Goal: Use online tool/utility: Utilize a website feature to perform a specific function

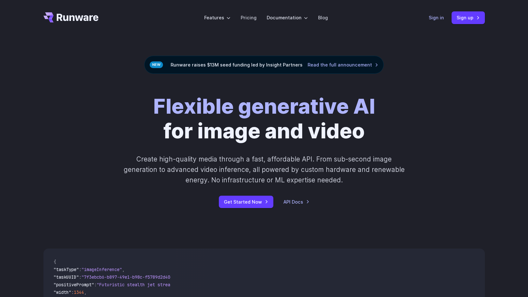
click at [434, 15] on link "Sign in" at bounding box center [436, 17] width 15 height 7
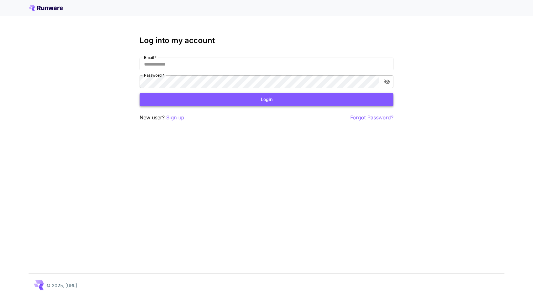
type input "**********"
click at [264, 95] on button "Login" at bounding box center [267, 99] width 254 height 13
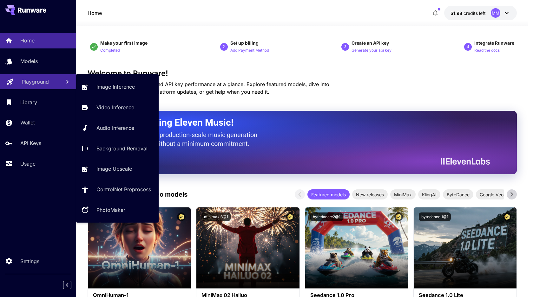
click at [28, 84] on p "Playground" at bounding box center [35, 82] width 27 height 8
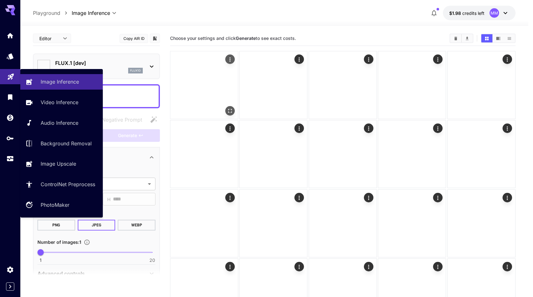
type input "**********"
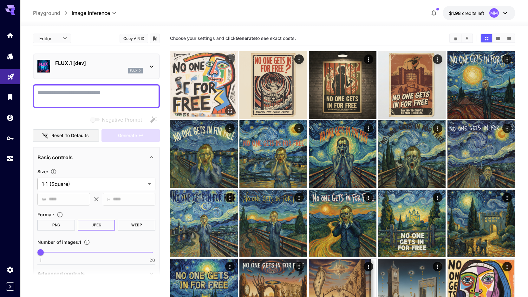
click at [198, 87] on img at bounding box center [204, 85] width 68 height 68
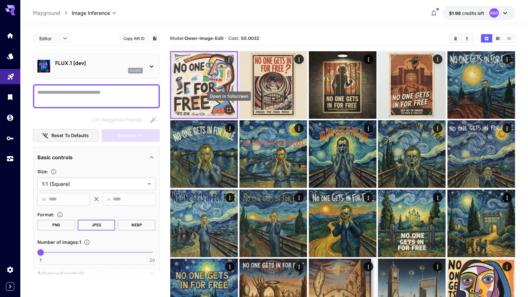
click at [226, 108] on icon "Open in fullscreen" at bounding box center [229, 110] width 6 height 6
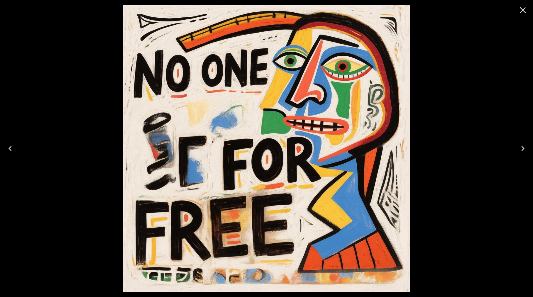
click at [216, 106] on img at bounding box center [266, 148] width 287 height 287
click at [154, 104] on img at bounding box center [266, 148] width 287 height 287
click at [81, 102] on div at bounding box center [266, 148] width 533 height 297
click at [520, 12] on icon "Close" at bounding box center [523, 10] width 6 height 6
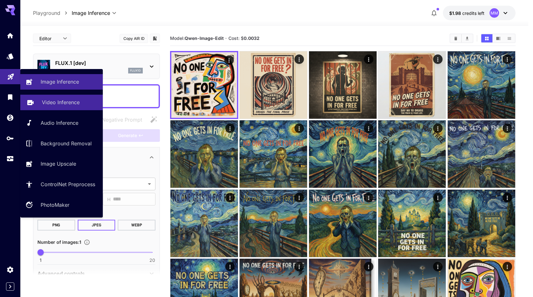
click at [38, 102] on link "Video Inference" at bounding box center [61, 103] width 82 height 16
type input "**********"
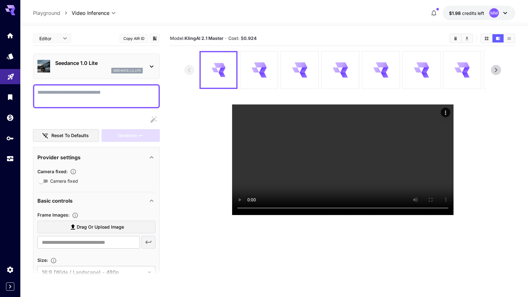
click at [500, 67] on icon at bounding box center [496, 70] width 10 height 10
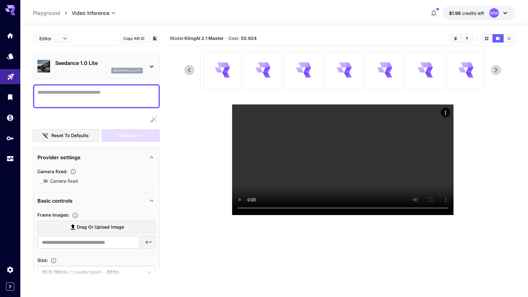
click at [122, 230] on span "Drag or upload image" at bounding box center [100, 228] width 47 height 8
click at [0, 0] on input "Drag or upload image" at bounding box center [0, 0] width 0 height 0
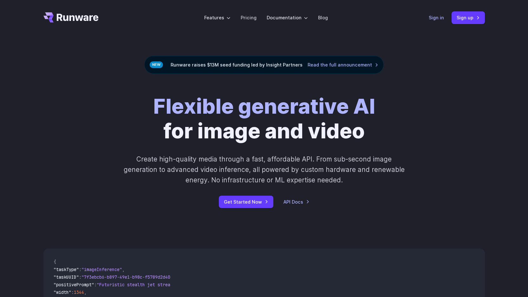
click at [437, 15] on link "Sign in" at bounding box center [436, 17] width 15 height 7
click at [438, 16] on link "Sign in" at bounding box center [436, 17] width 15 height 7
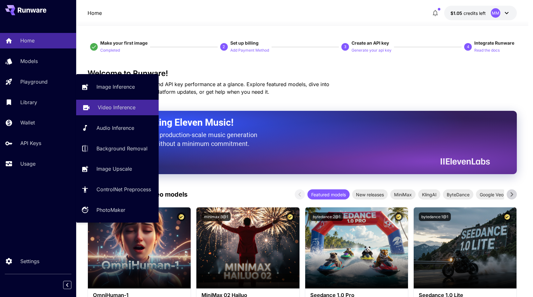
click at [109, 104] on p "Video Inference" at bounding box center [117, 108] width 38 height 8
